Goal: Information Seeking & Learning: Learn about a topic

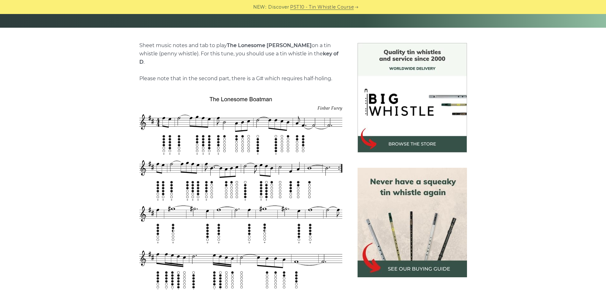
scroll to position [159, 0]
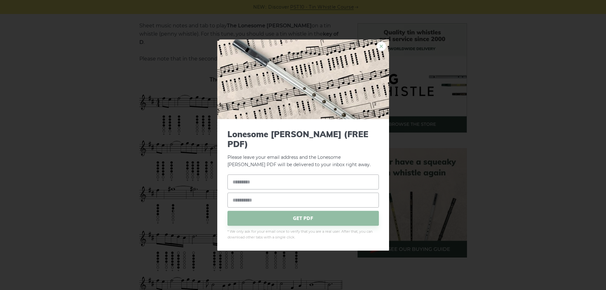
click at [379, 49] on link "×" at bounding box center [382, 46] width 10 height 10
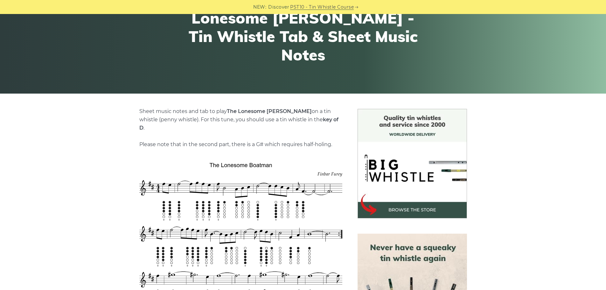
scroll to position [64, 0]
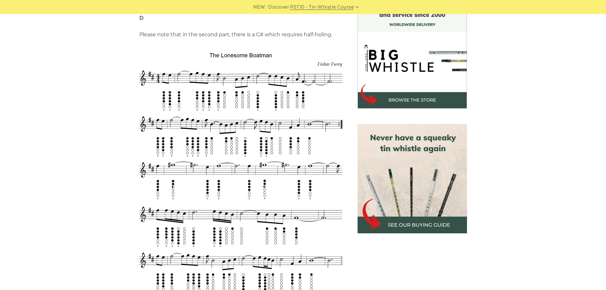
scroll to position [95, 0]
